Goal: Answer question/provide support

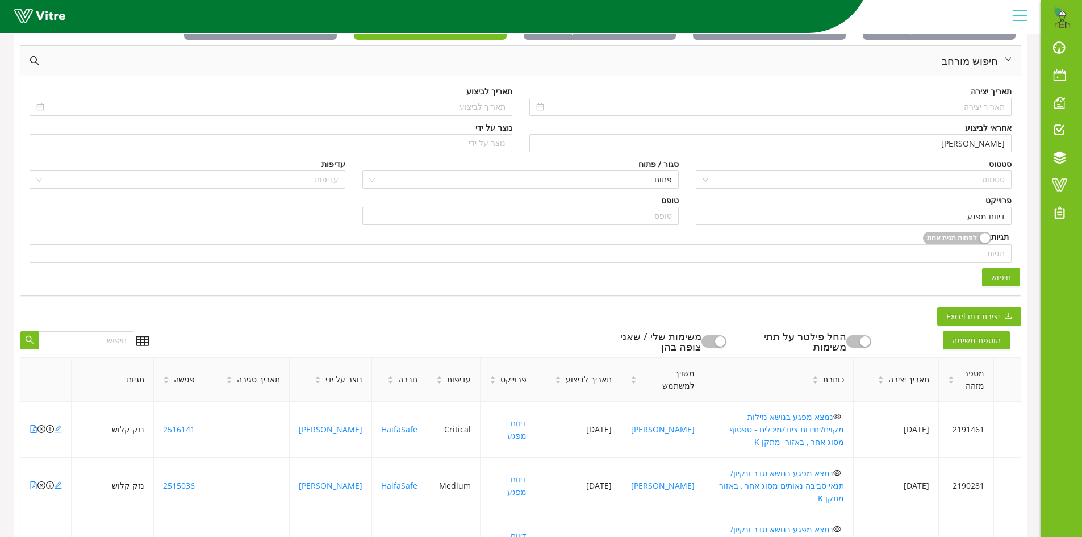
scroll to position [284, 0]
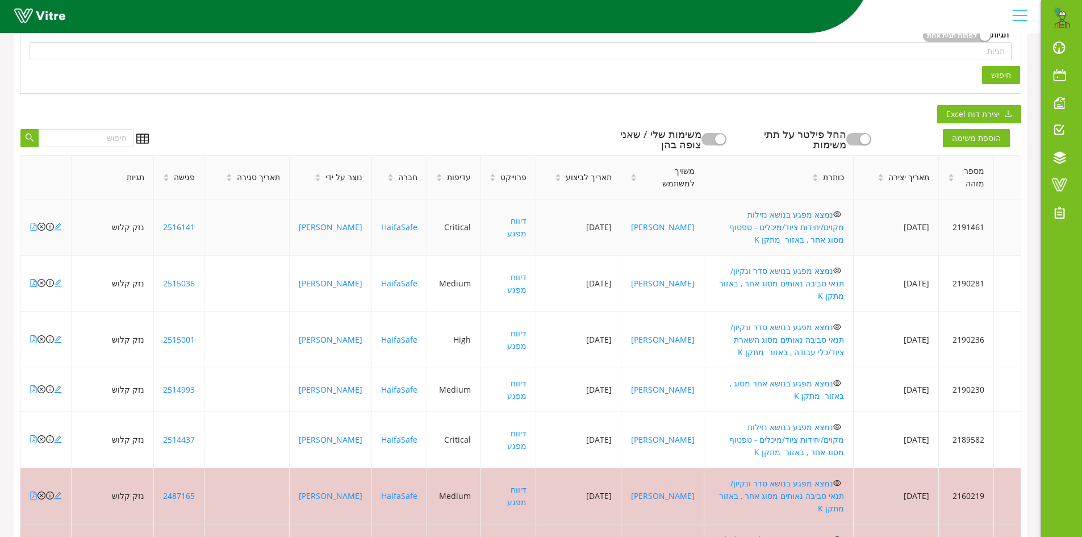
click at [33, 223] on icon "file-pdf" at bounding box center [34, 227] width 8 height 8
click at [41, 223] on icon "close-circle" at bounding box center [41, 227] width 8 height 8
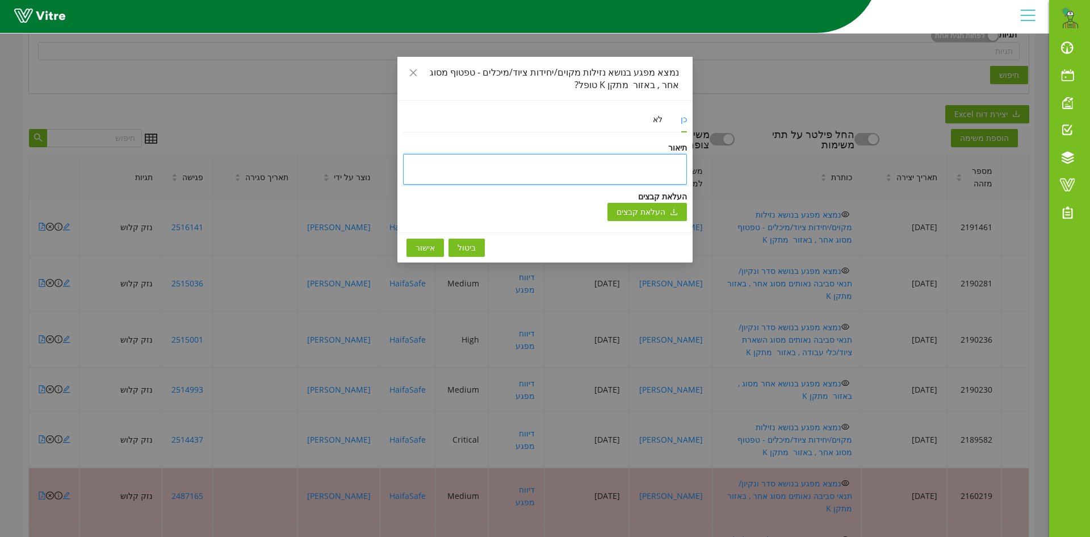
click at [625, 165] on textarea at bounding box center [545, 169] width 284 height 31
type textarea "y"
type textarea "yu"
type textarea "yup"
type textarea "yupk"
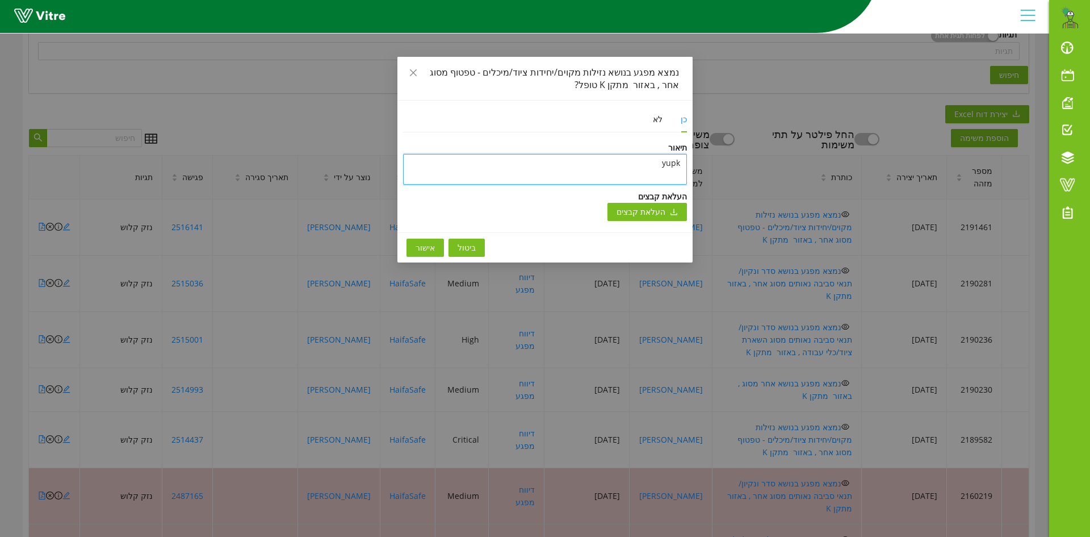
type textarea "yup"
type textarea "yu"
type textarea "y"
type textarea "ט"
type textarea "טו"
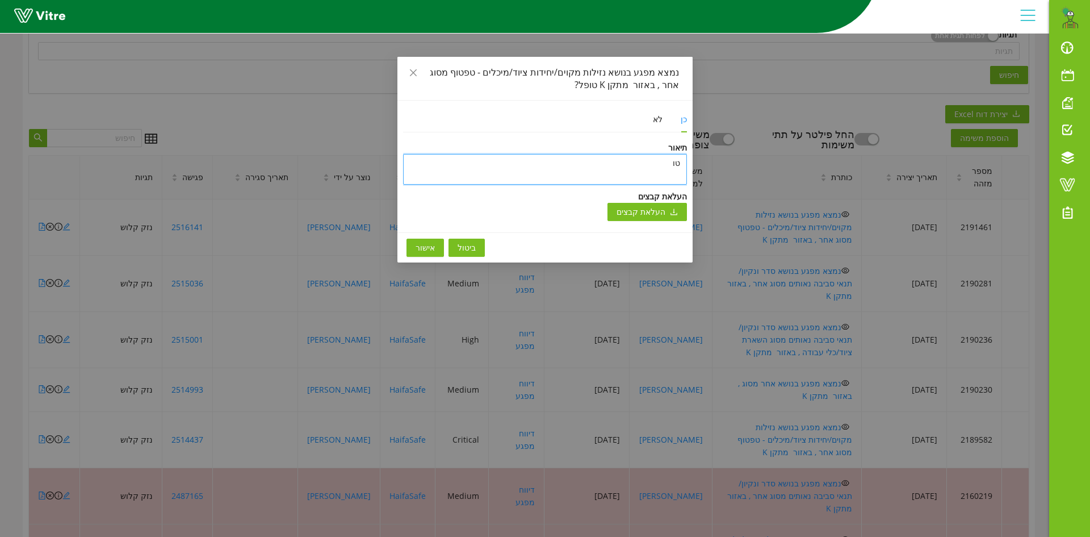
type textarea "טופ"
type textarea "טופל"
type textarea "טופל ו"
type textarea "טופל ונ"
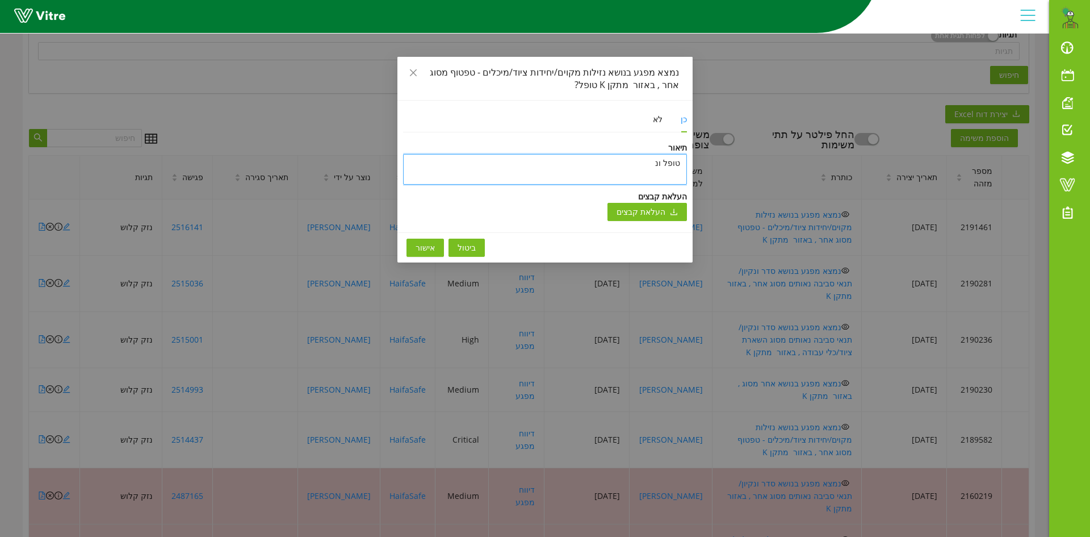
type textarea "טופל וני"
type textarea "טופל וניס"
type textarea "טופל וניסג"
type textarea "טופל וניסגר"
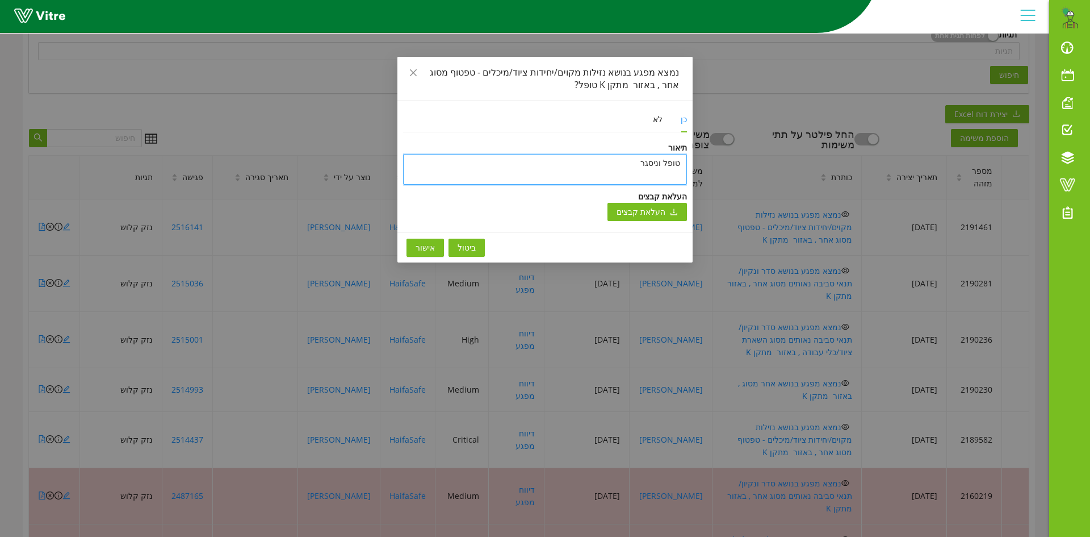
type textarea "טופל וניסגר ב"
type textarea "טופל וניסגר בת"
type textarea "[PERSON_NAME] וניסגר בתו"
type textarea "טופל וניסגר בתוכ"
type textarea "[PERSON_NAME] וניסגר בתוכנ"
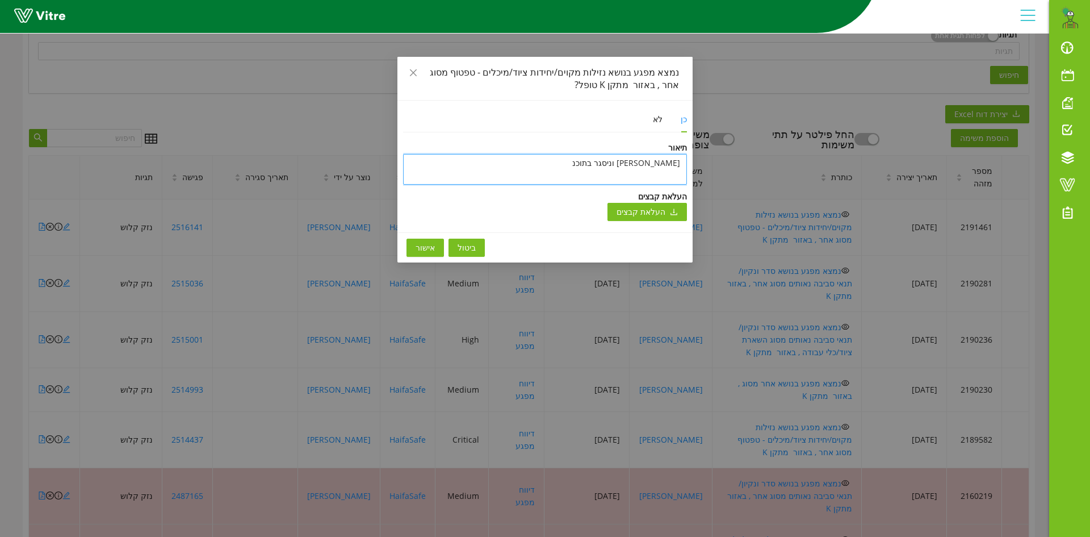
type textarea "טופל וניסגר בתוכנה"
click at [423, 245] on span "אישור" at bounding box center [425, 247] width 19 height 12
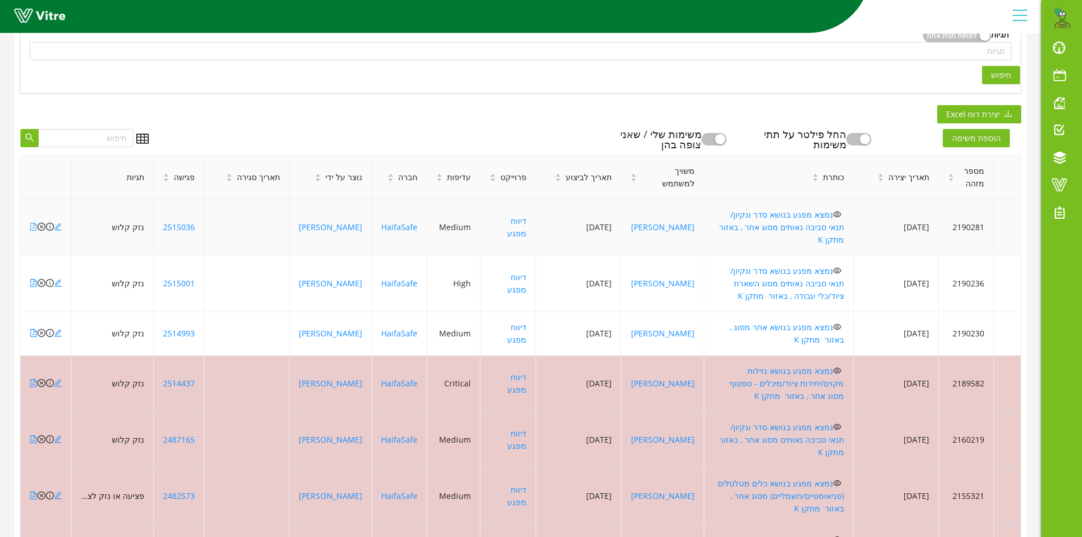
click at [32, 223] on icon "file-pdf" at bounding box center [34, 227] width 8 height 8
click at [41, 223] on icon "close-circle" at bounding box center [41, 227] width 8 height 8
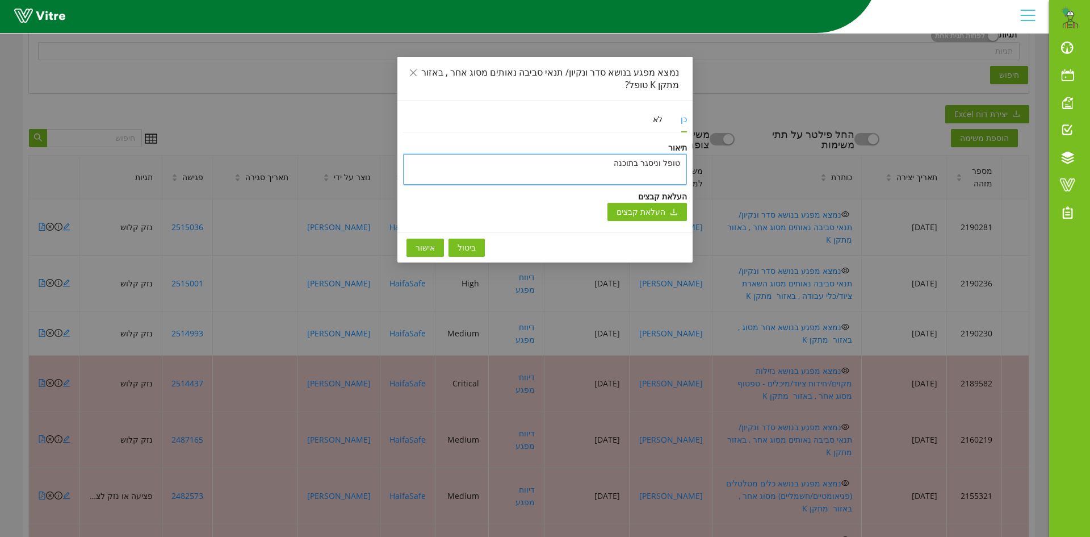
click at [587, 164] on textarea "טופל וניסגר בתוכנה" at bounding box center [545, 169] width 284 height 31
type textarea "ט"
type textarea "טו"
type textarea "טופ"
type textarea "טופל"
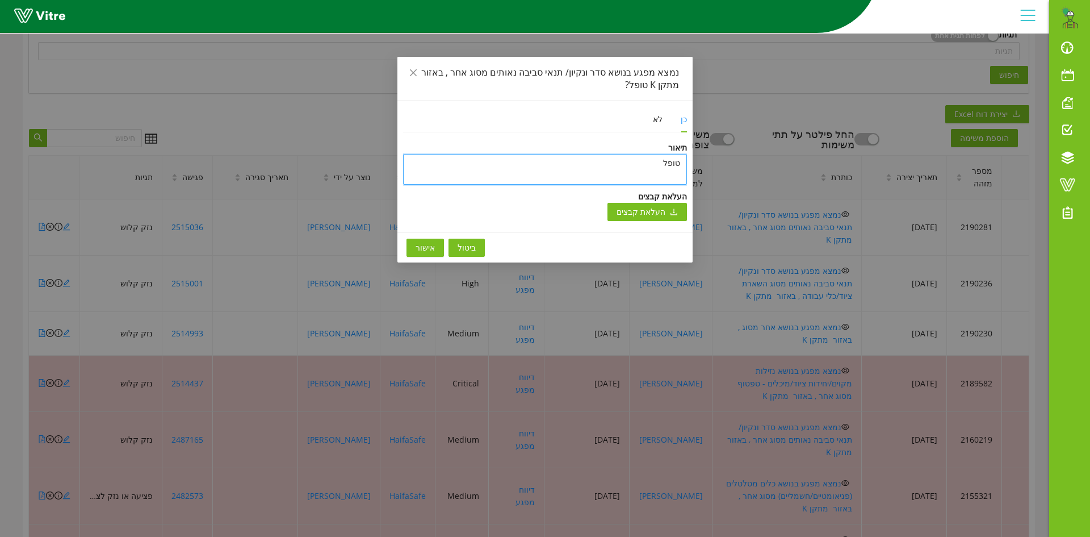
type textarea "טופל"
type textarea "טופל נ"
type textarea "טופל"
type textarea "טופל ו"
type textarea "טופל ונ"
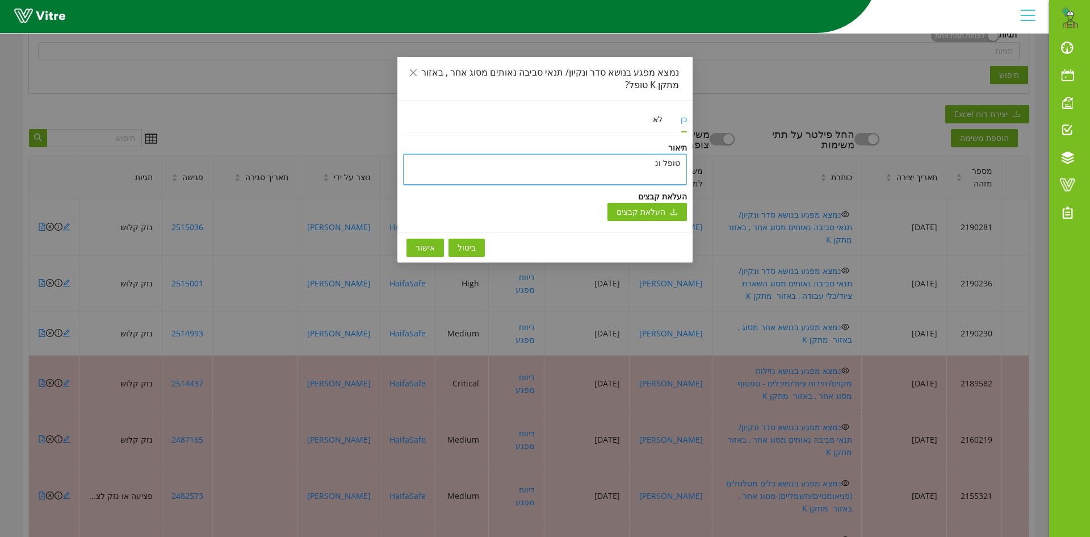
type textarea "טופל וני"
type textarea "טופל וניס"
type textarea "טופל וניסג"
type textarea "טופל וניסגר"
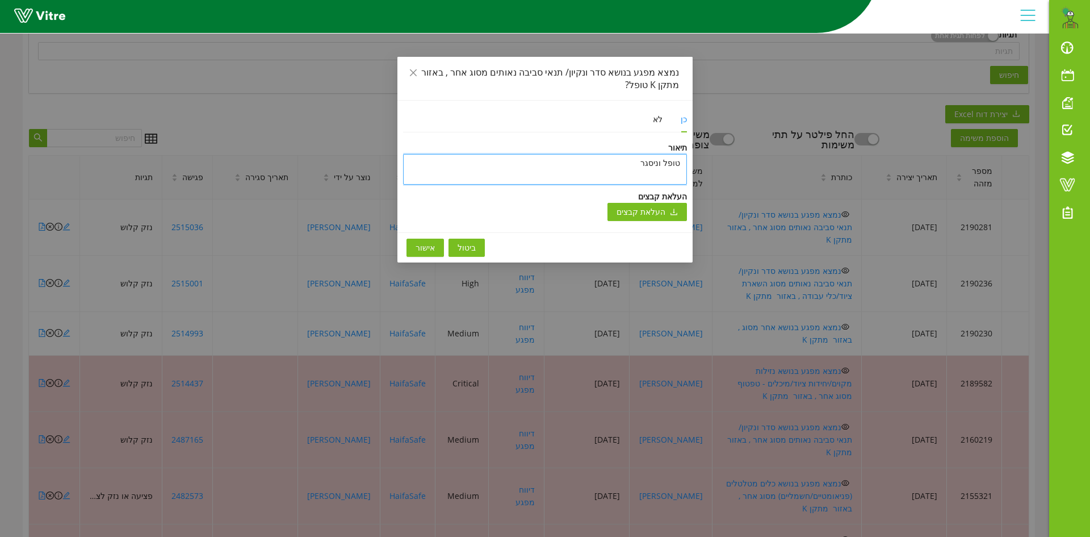
type textarea "טופל וניסגר ב"
type textarea "טופל וניסגר בת"
type textarea "[PERSON_NAME] וניסגר בתו"
type textarea "טופל וניסגר בתוכ"
type textarea "[PERSON_NAME] וניסגר בתוכנ"
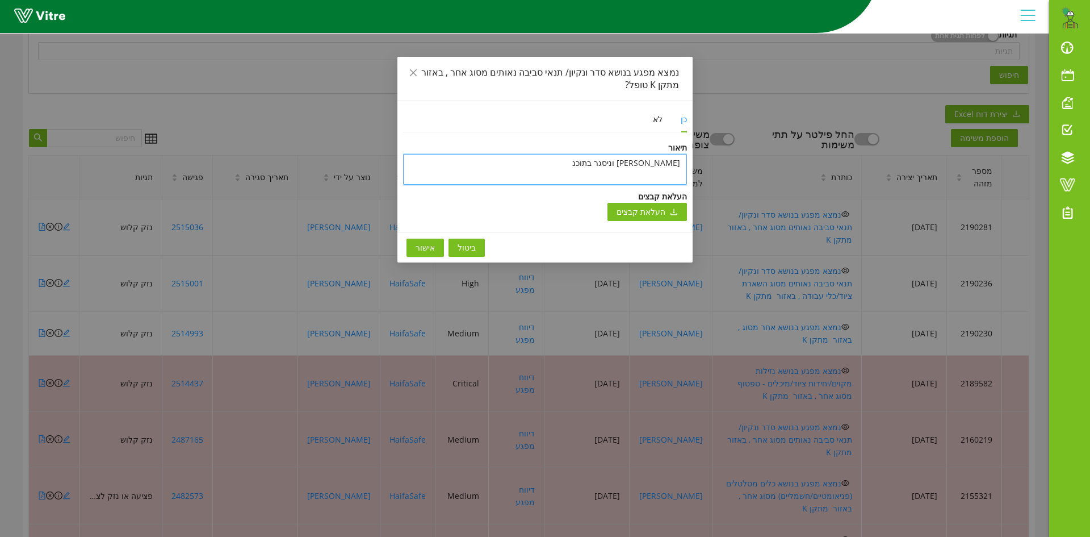
type textarea "טופל וניסגר בתוכנה"
click at [608, 164] on textarea "טופל וניסגר בתוכנה" at bounding box center [545, 169] width 284 height 31
type textarea "טופל וניסגר בתוכנה"
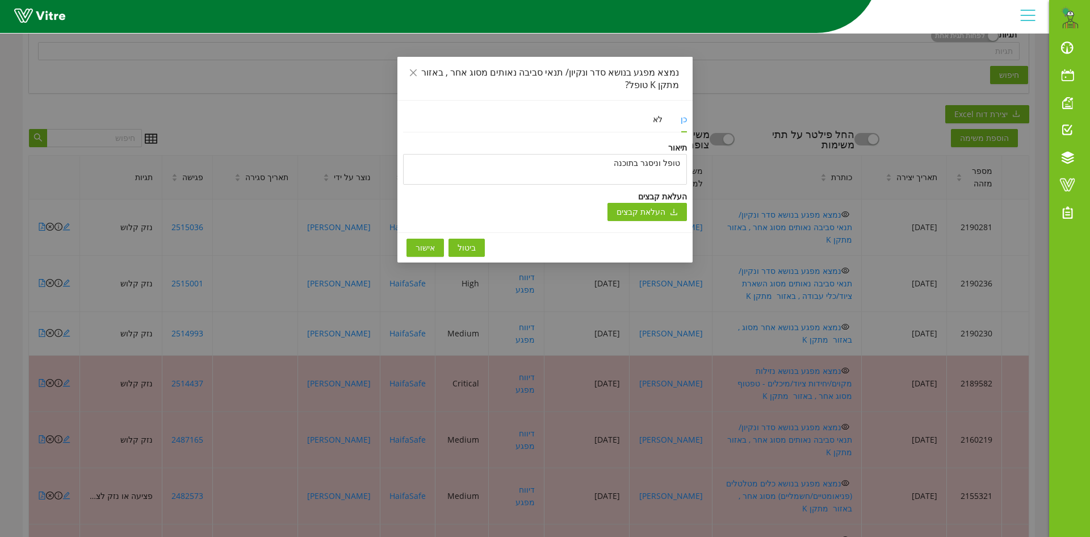
click at [423, 249] on span "אישור" at bounding box center [425, 247] width 19 height 12
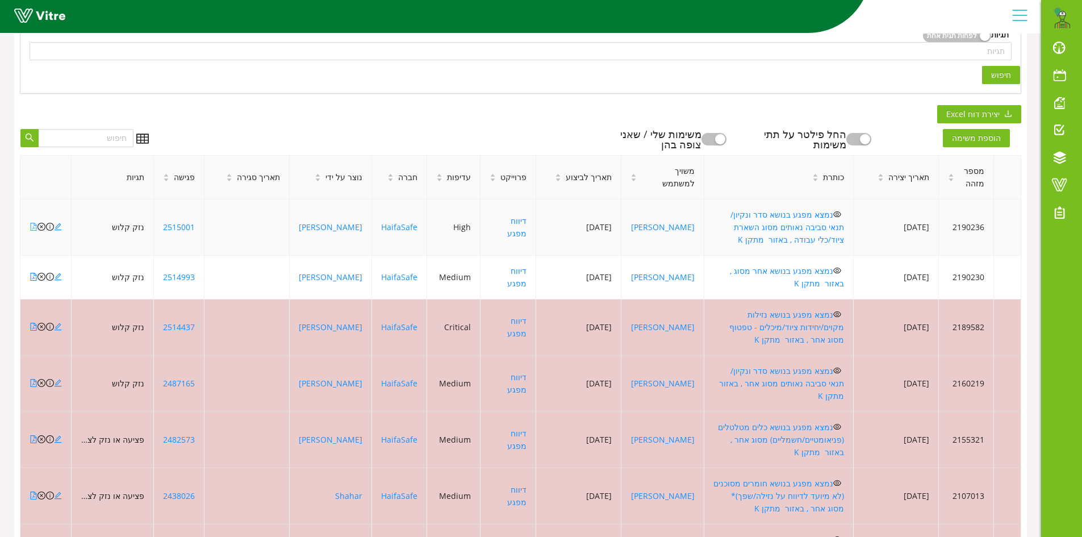
click at [34, 223] on icon "file-pdf" at bounding box center [34, 227] width 8 height 8
click at [41, 223] on icon "close-circle" at bounding box center [41, 227] width 8 height 8
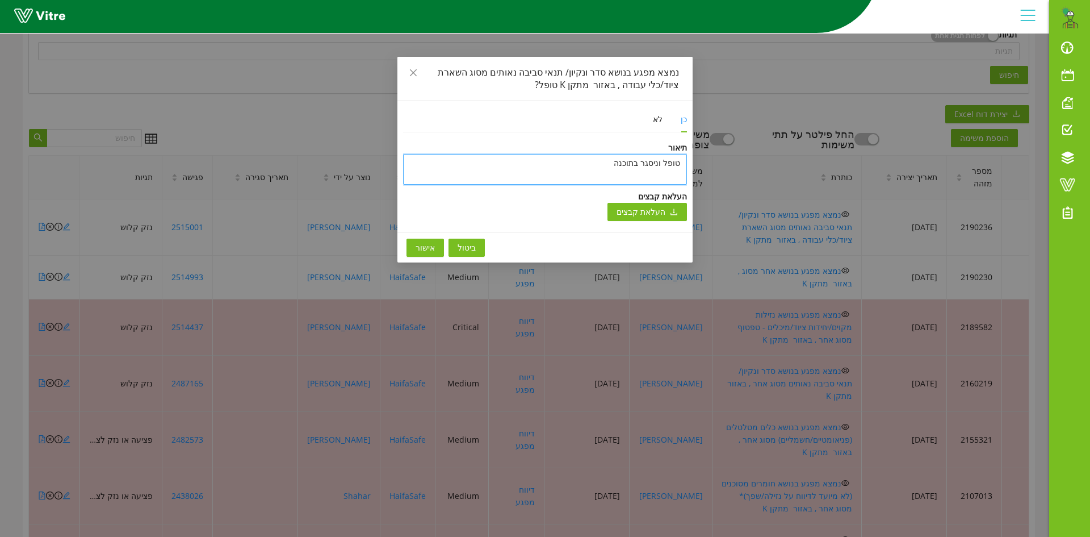
click at [549, 157] on textarea "טופל וניסגר בתוכנה" at bounding box center [545, 169] width 284 height 31
paste textarea "טופל וניסגר בתוכנה"
type textarea "טופל וניסגר בתוכנה"
click at [420, 247] on span "אישור" at bounding box center [425, 247] width 19 height 12
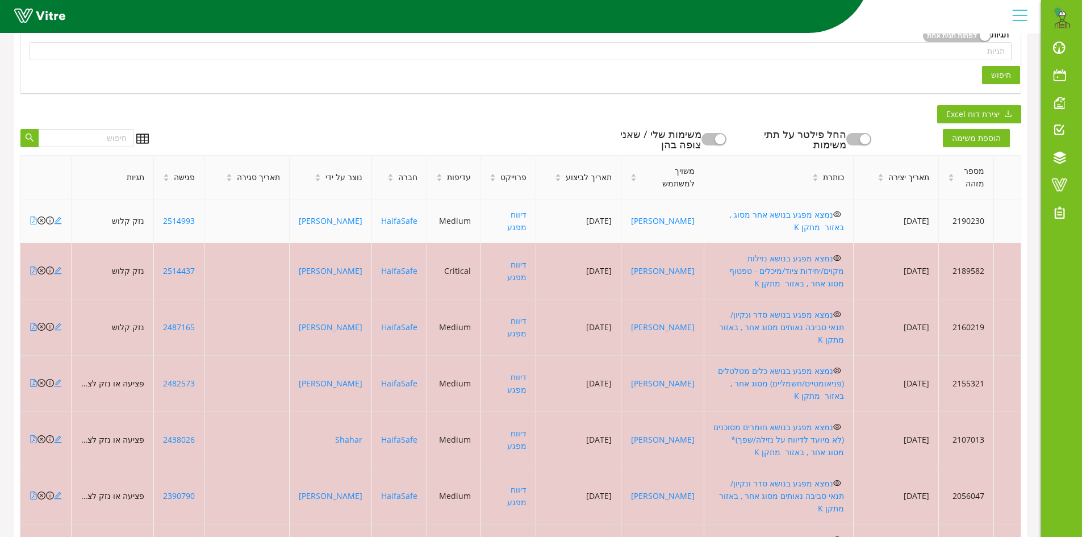
click at [33, 221] on icon "file-pdf" at bounding box center [34, 220] width 8 height 8
click at [40, 219] on icon "close-circle" at bounding box center [41, 220] width 8 height 8
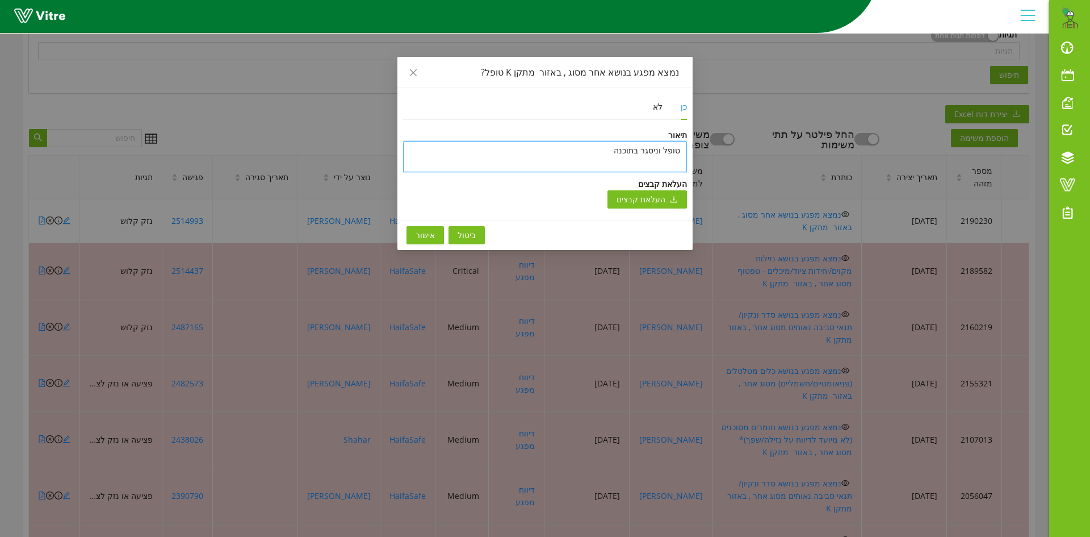
click at [593, 151] on textarea "טופל וניסגר בתוכנה" at bounding box center [545, 156] width 284 height 31
paste textarea "טופל וניסגר בתוכנה"
type textarea "טופל וניסגר בתוכנה"
click at [425, 229] on span "אישור" at bounding box center [425, 235] width 19 height 12
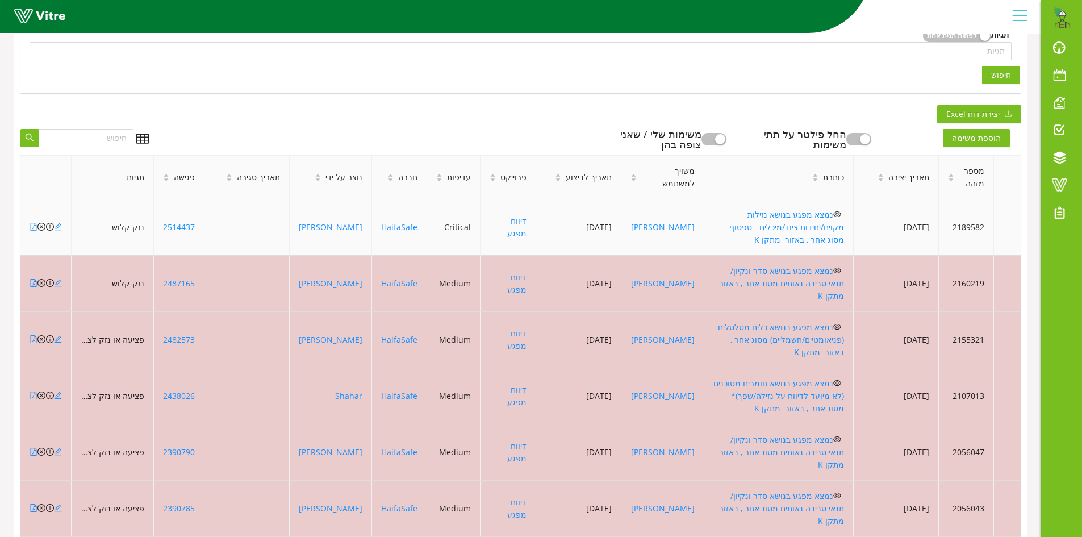
click at [33, 223] on icon "file-pdf" at bounding box center [34, 227] width 8 height 8
click at [41, 223] on icon "close-circle" at bounding box center [41, 227] width 8 height 8
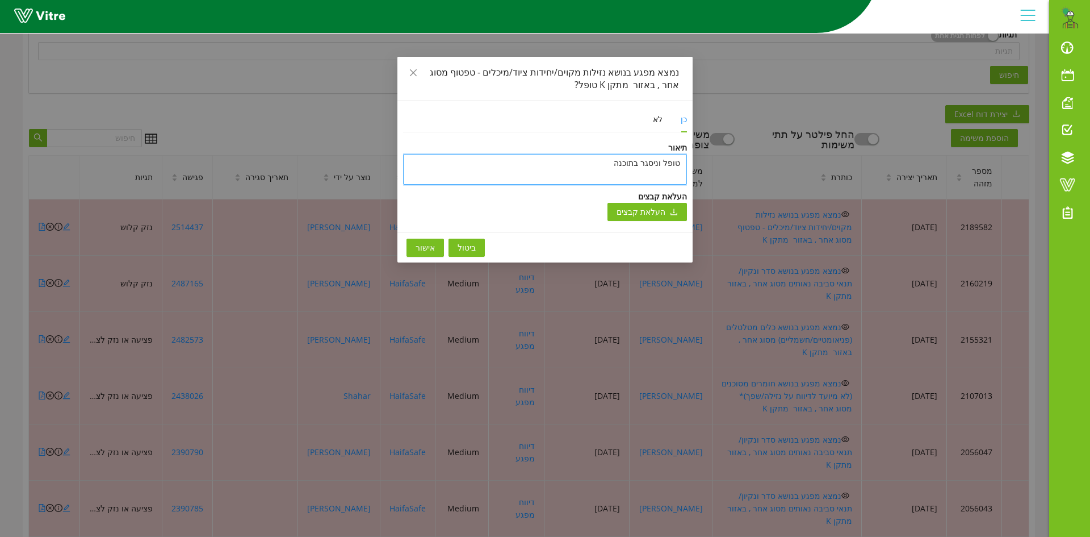
click at [580, 160] on textarea "טופל וניסגר בתוכנה" at bounding box center [545, 169] width 284 height 31
paste textarea "טופל וניסגר בתוכנה"
type textarea "טופל וניסגר בתוכנה"
click at [428, 246] on span "אישור" at bounding box center [425, 247] width 19 height 12
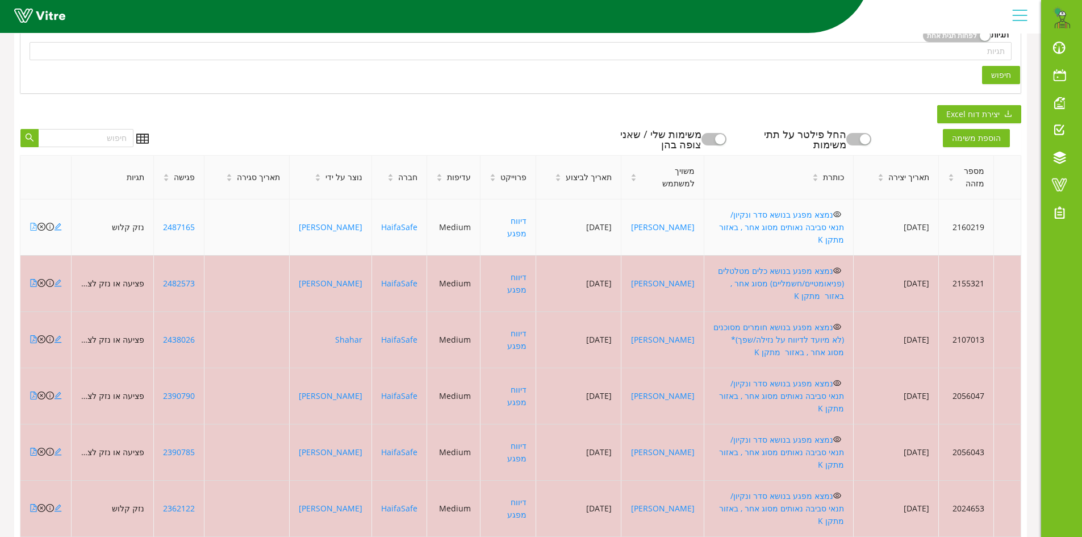
click at [35, 223] on icon "file-pdf" at bounding box center [34, 227] width 8 height 8
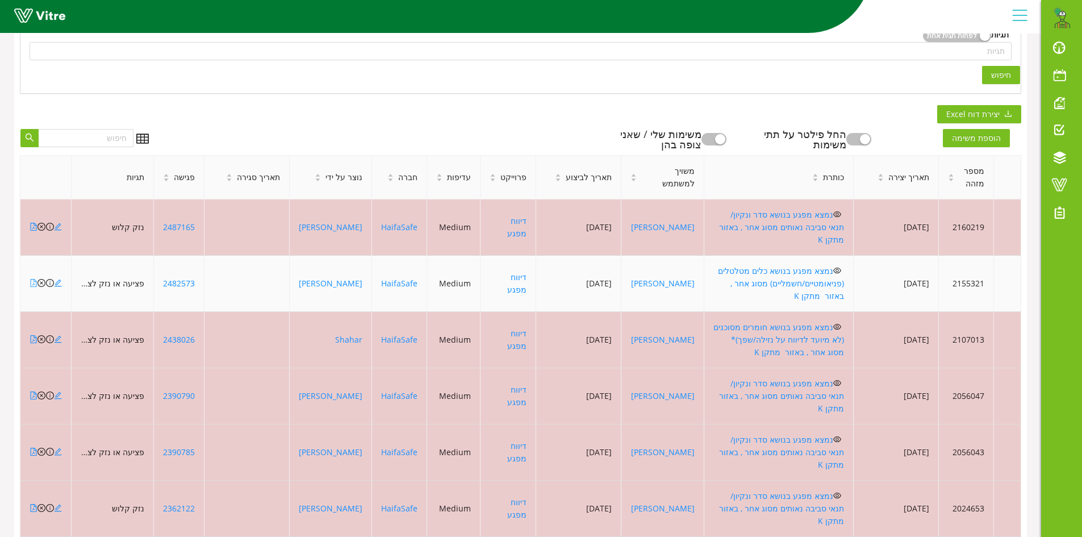
click at [32, 279] on icon "file-pdf" at bounding box center [34, 283] width 8 height 8
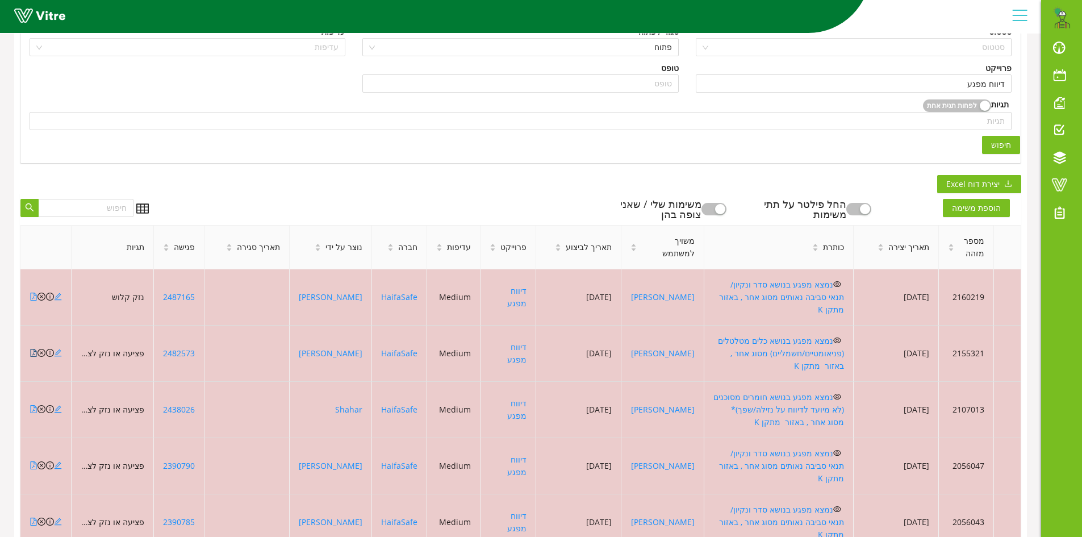
scroll to position [219, 0]
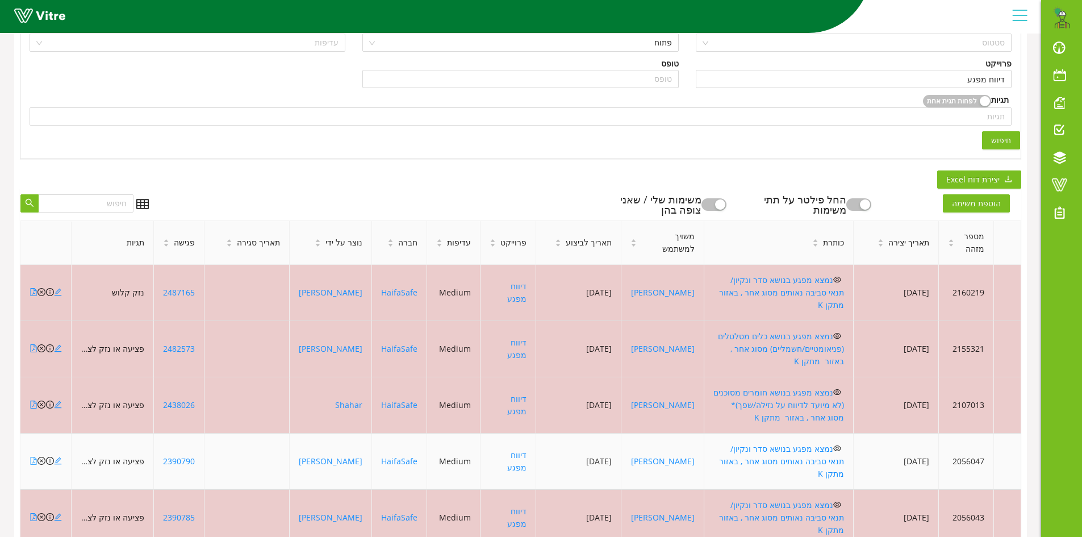
click at [32, 457] on icon "file-pdf" at bounding box center [34, 461] width 8 height 8
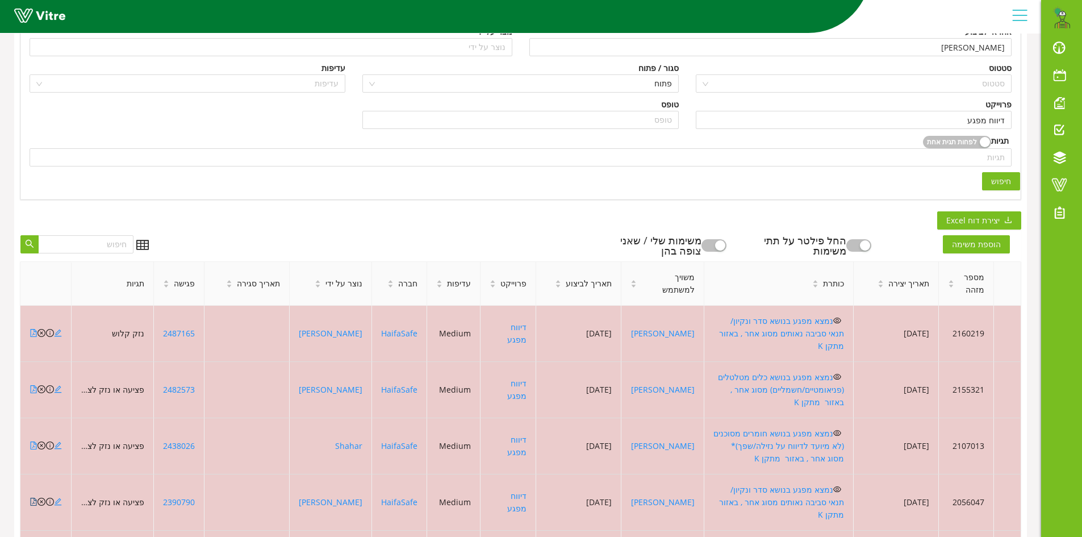
scroll to position [0, 0]
